Goal: Transaction & Acquisition: Purchase product/service

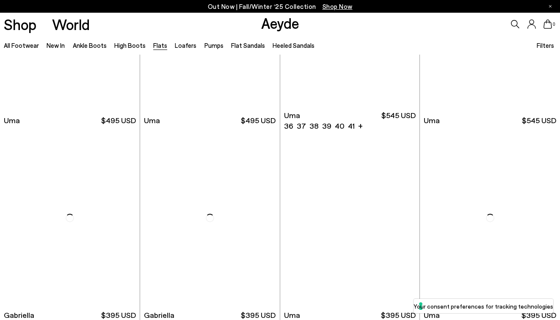
scroll to position [3552, 0]
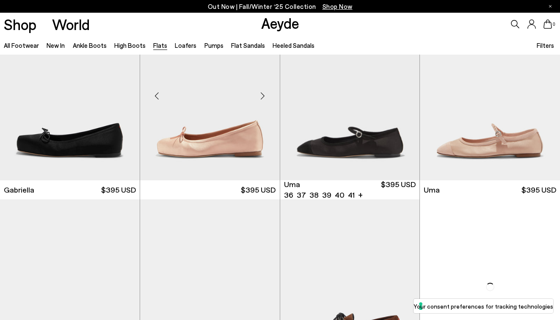
click at [246, 111] on img at bounding box center [210, 93] width 140 height 176
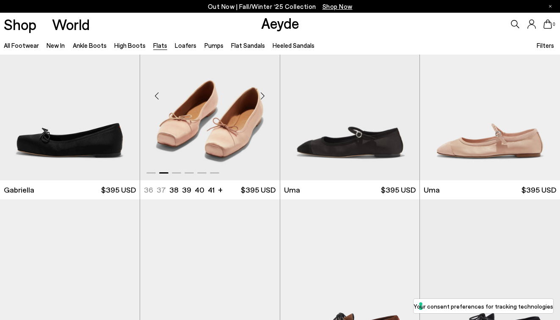
click at [234, 147] on img "2 / 6" at bounding box center [210, 93] width 140 height 176
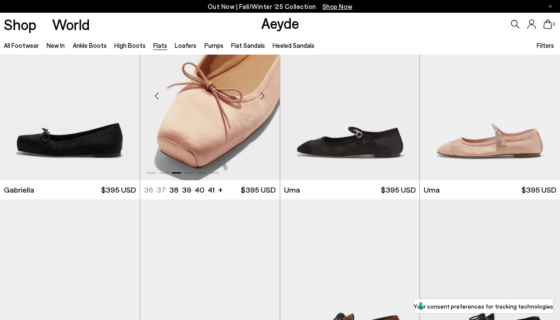
click at [230, 76] on img "3 / 6" at bounding box center [210, 93] width 140 height 176
click at [204, 157] on img "3 / 6" at bounding box center [210, 93] width 140 height 176
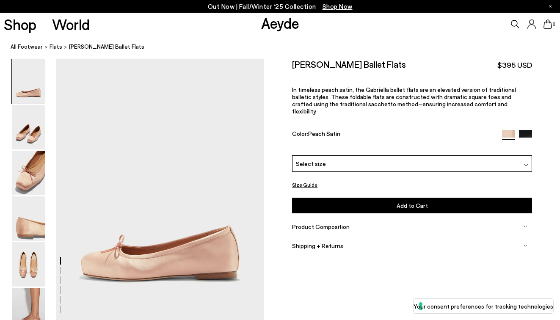
click at [341, 155] on div "Select size" at bounding box center [412, 163] width 240 height 17
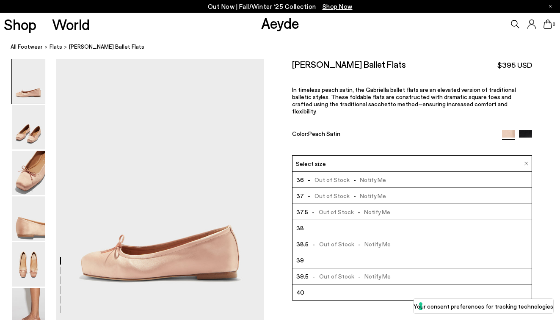
click at [333, 174] on span "- Out of Stock - Notify Me" at bounding box center [345, 179] width 82 height 11
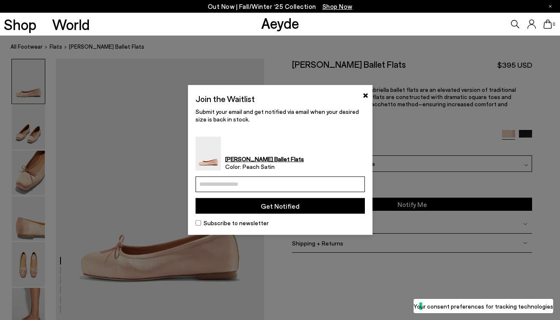
click at [287, 178] on input "email" at bounding box center [280, 184] width 169 height 16
type input "**********"
click at [285, 204] on button "Get Notified" at bounding box center [280, 206] width 169 height 16
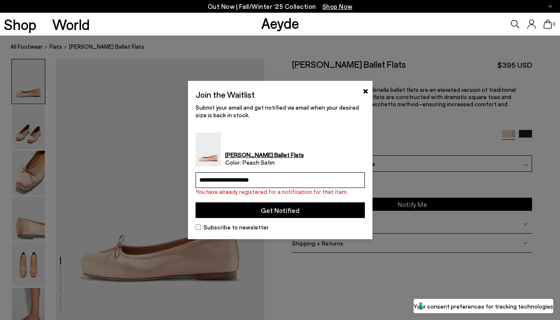
click at [365, 97] on div "**********" at bounding box center [280, 160] width 185 height 158
click at [366, 90] on button "×" at bounding box center [366, 90] width 6 height 10
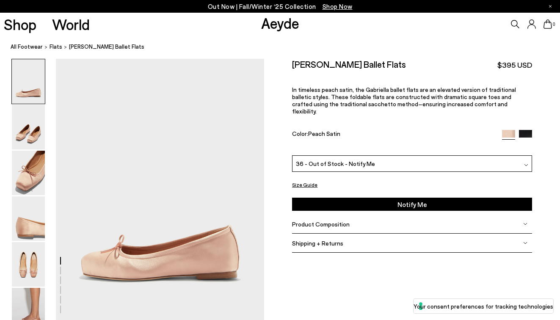
click at [360, 198] on button "Notify Me" at bounding box center [412, 204] width 240 height 13
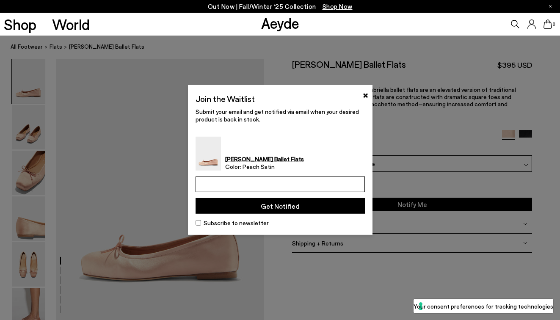
click at [293, 182] on input "email" at bounding box center [280, 184] width 169 height 16
type input "**********"
click at [298, 206] on button "Get Notified" at bounding box center [280, 206] width 169 height 16
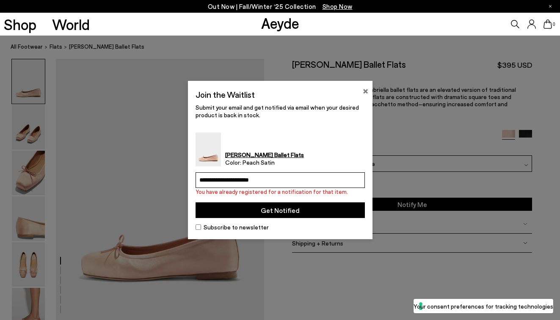
click at [366, 91] on button "×" at bounding box center [366, 90] width 6 height 10
